Goal: Information Seeking & Learning: Understand process/instructions

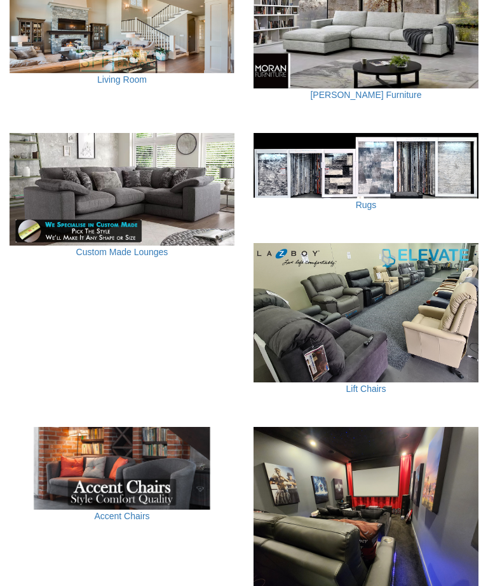
scroll to position [560, 0]
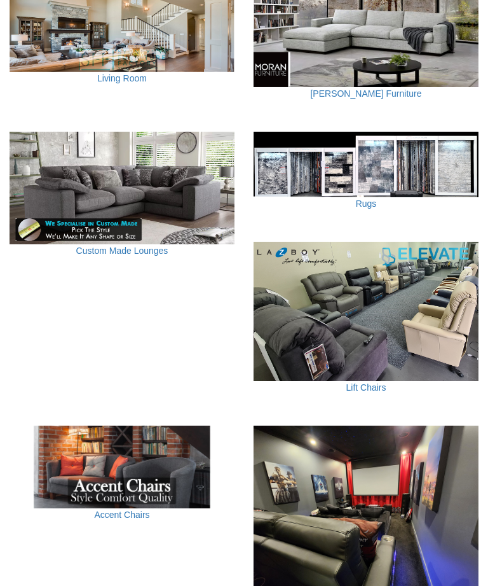
click at [396, 324] on img at bounding box center [366, 311] width 225 height 139
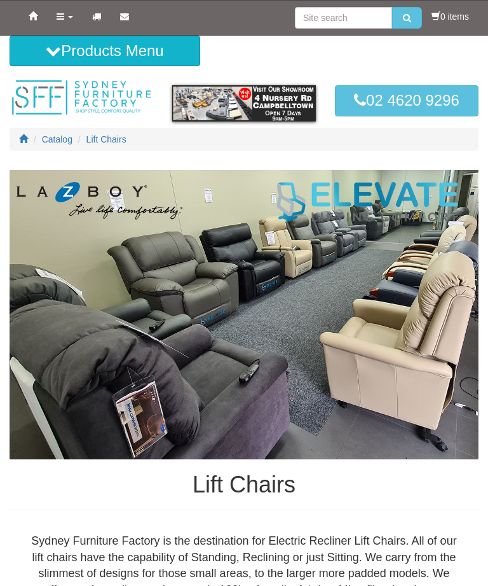
click at [39, 21] on link "Home" at bounding box center [33, 17] width 28 height 32
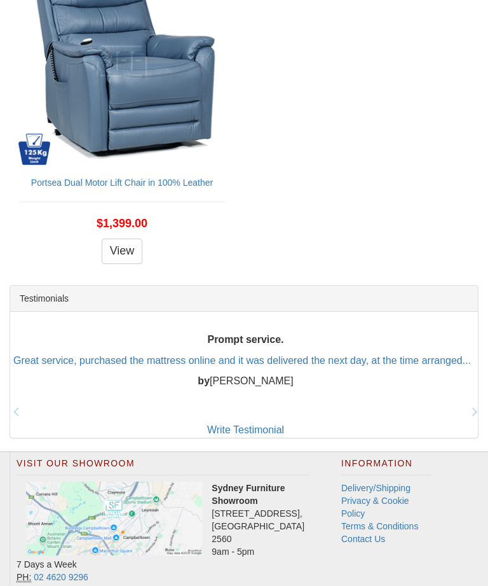
scroll to position [2081, 0]
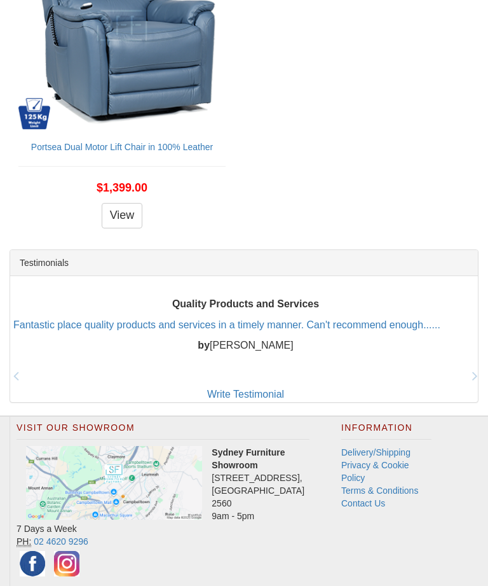
click at [425, 459] on li "Privacy & Cookie Policy" at bounding box center [387, 471] width 90 height 25
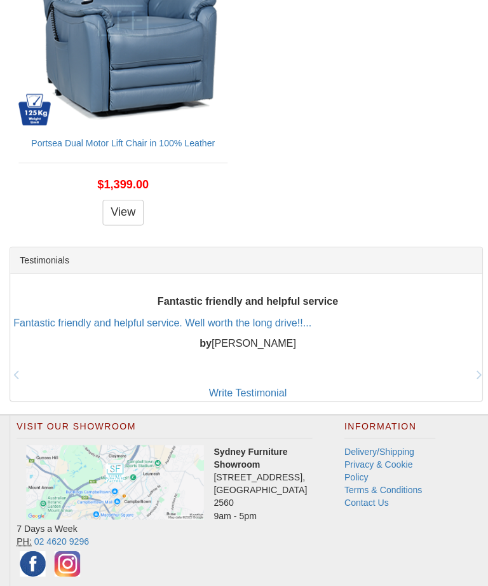
scroll to position [2087, 0]
click at [364, 441] on link "Delivery/Shipping" at bounding box center [376, 446] width 69 height 10
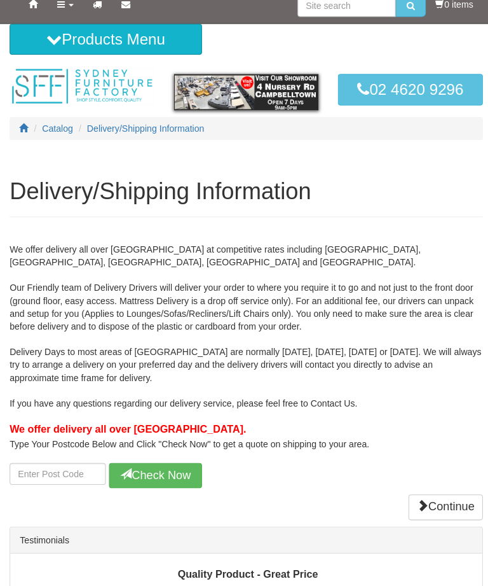
scroll to position [14, 0]
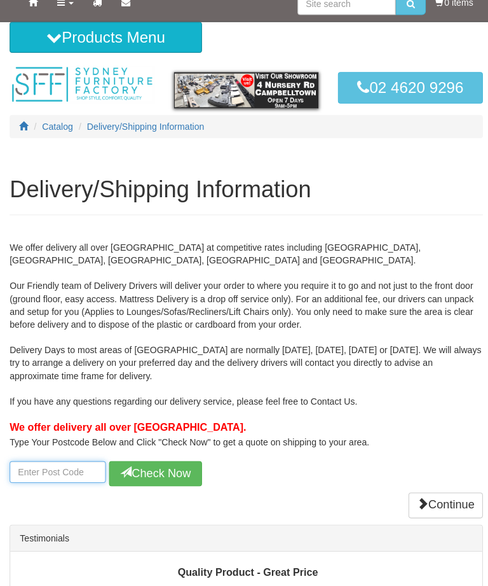
click at [73, 461] on input "number" at bounding box center [57, 468] width 95 height 22
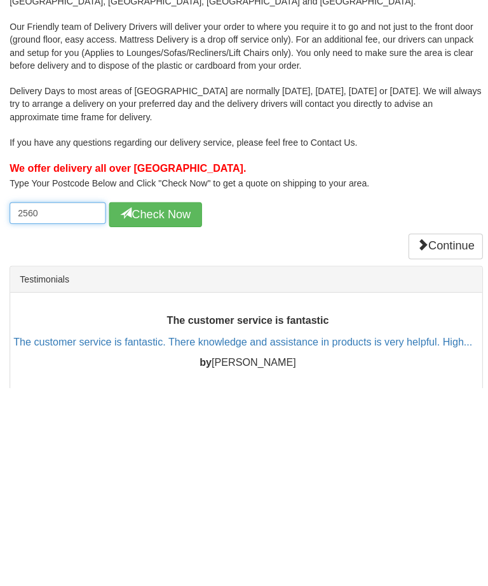
type input "2560"
click at [159, 402] on button "Check Now" at bounding box center [154, 414] width 92 height 25
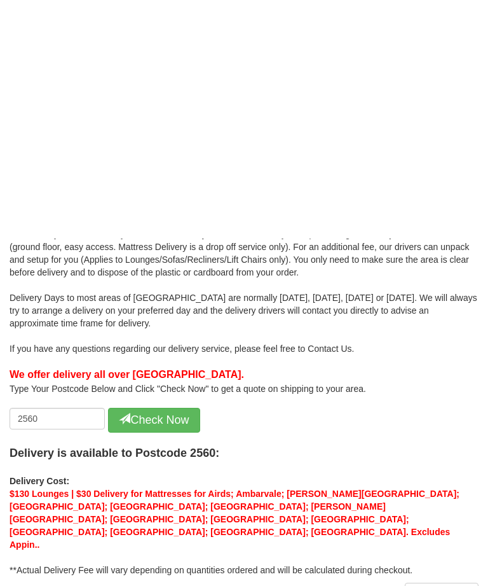
scroll to position [0, 0]
